Goal: Information Seeking & Learning: Learn about a topic

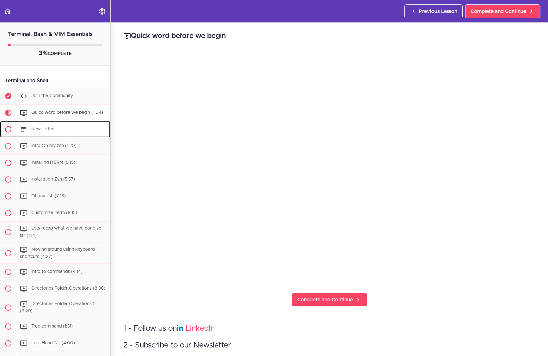
click at [49, 125] on div "Newsletter" at bounding box center [63, 129] width 94 height 14
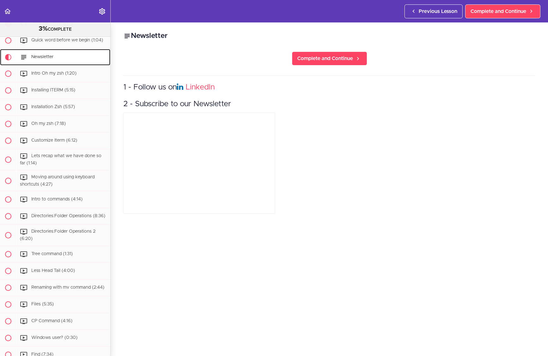
scroll to position [76, 0]
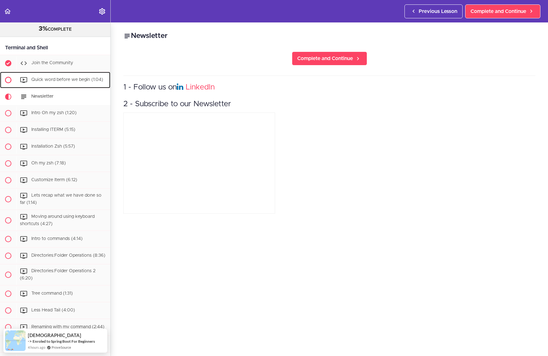
click at [44, 80] on span "Quick word before we begin (1:04)" at bounding box center [67, 79] width 72 height 4
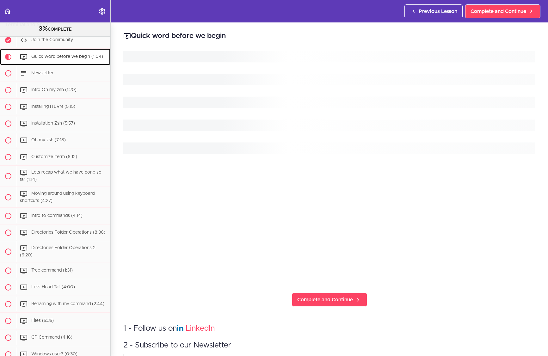
scroll to position [52, 0]
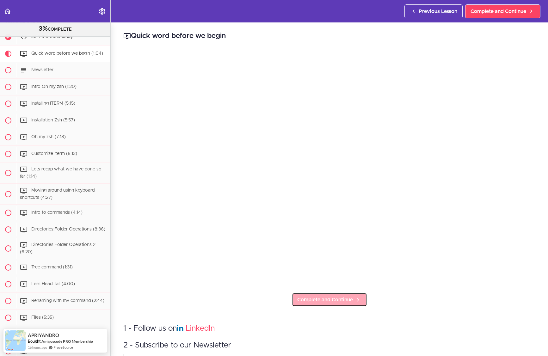
click at [313, 295] on link "Complete and Continue" at bounding box center [329, 300] width 75 height 14
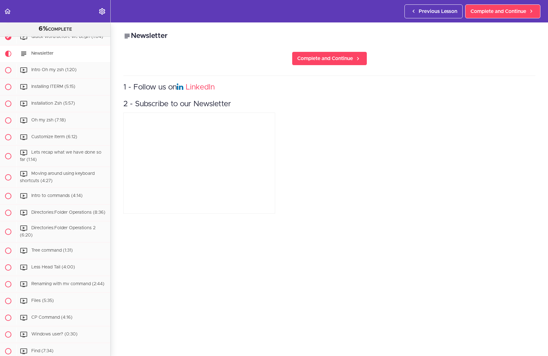
scroll to position [68, 0]
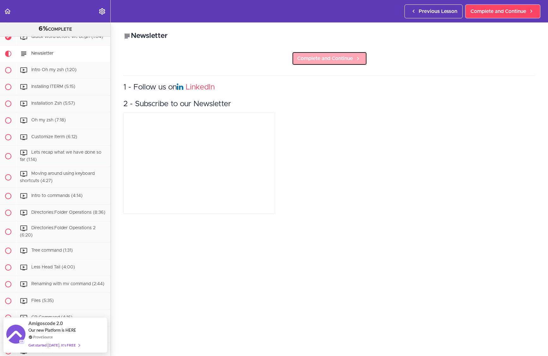
click at [301, 62] on span "Complete and Continue" at bounding box center [325, 59] width 56 height 8
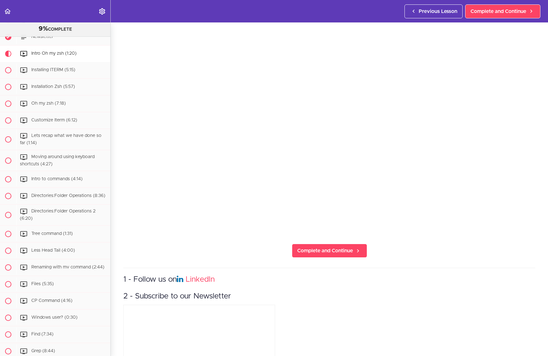
scroll to position [108, 0]
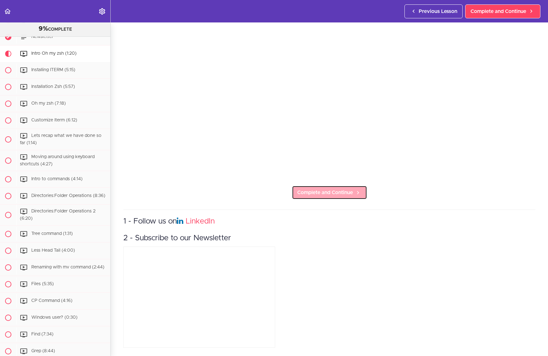
click at [325, 191] on span "Complete and Continue" at bounding box center [325, 193] width 56 height 8
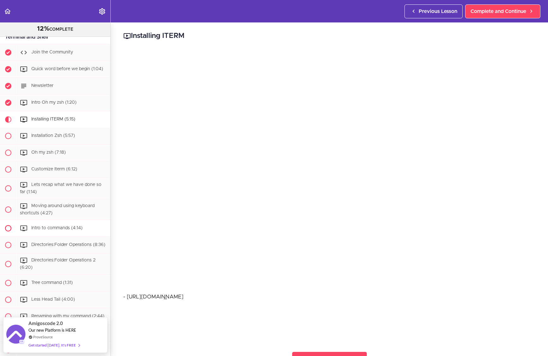
scroll to position [35, 0]
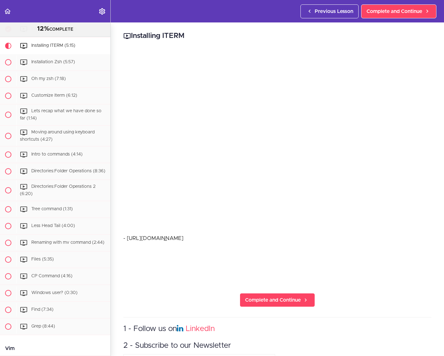
click at [247, 33] on h2 "Installing ITERM" at bounding box center [277, 36] width 308 height 11
click at [279, 296] on link "Complete and Continue" at bounding box center [277, 300] width 75 height 14
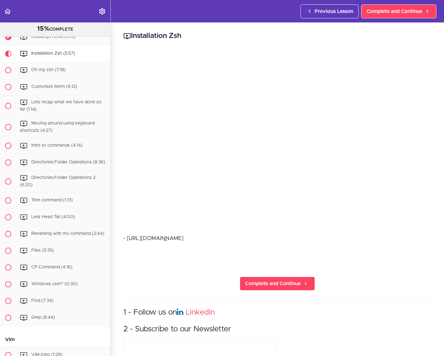
scroll to position [1, 0]
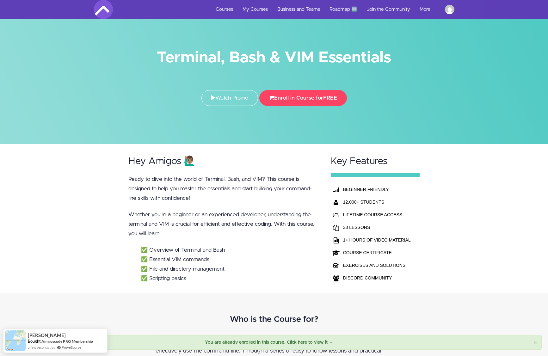
click at [117, 85] on div "Terminal, Bash & VIM Essentials Watch Promo Enroll in Course for FREE" at bounding box center [274, 79] width 370 height 65
